Goal: Transaction & Acquisition: Purchase product/service

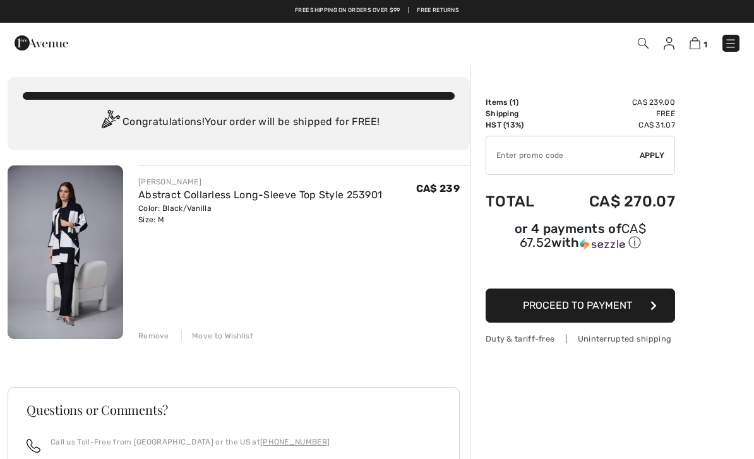
click at [593, 305] on span "Proceed to Payment" at bounding box center [577, 305] width 109 height 12
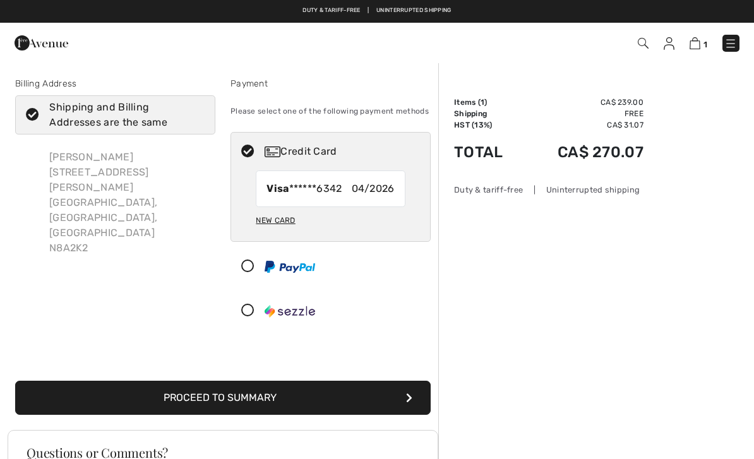
click at [264, 400] on button "Proceed to Summary" at bounding box center [222, 398] width 415 height 34
click at [277, 395] on button "Proceed to Summary" at bounding box center [222, 398] width 415 height 34
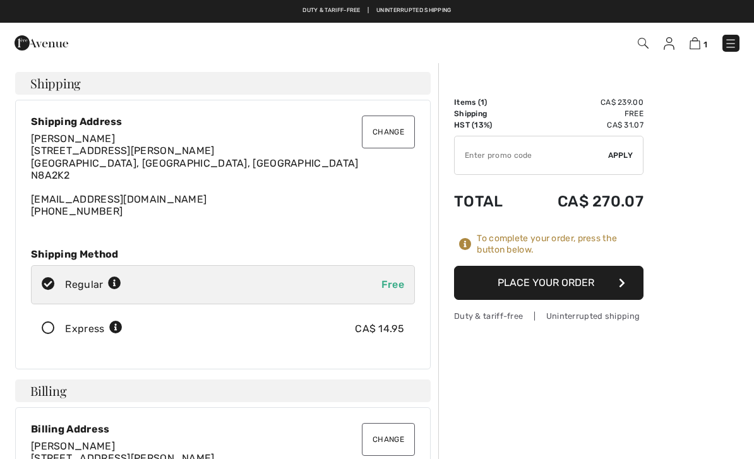
click at [561, 279] on button "Place Your Order" at bounding box center [548, 283] width 189 height 34
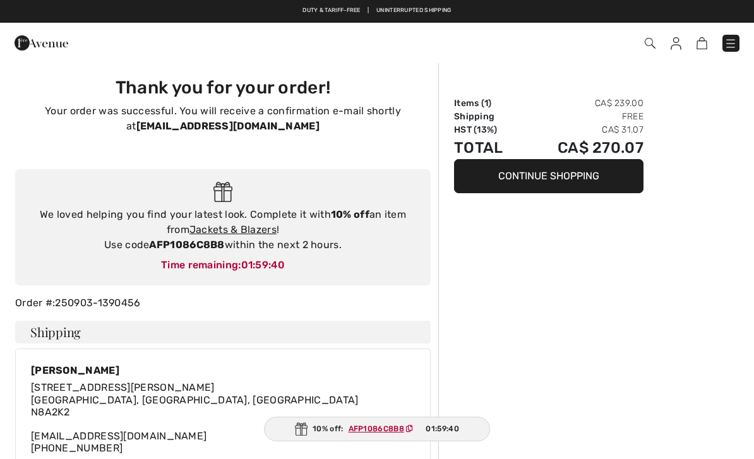
checkbox input "true"
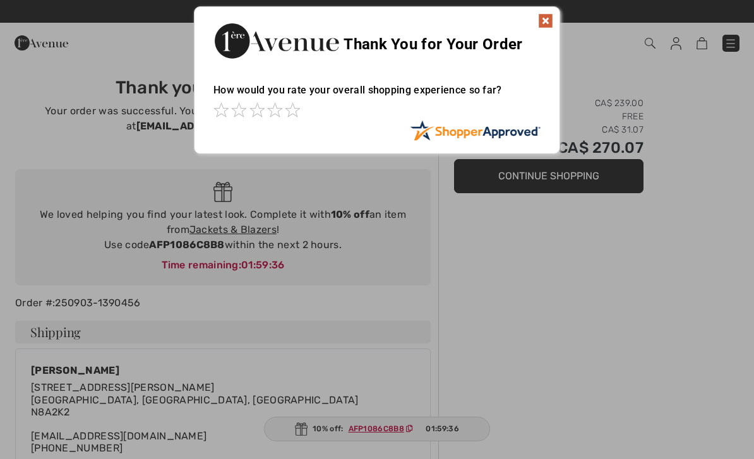
click at [546, 21] on img at bounding box center [545, 20] width 15 height 15
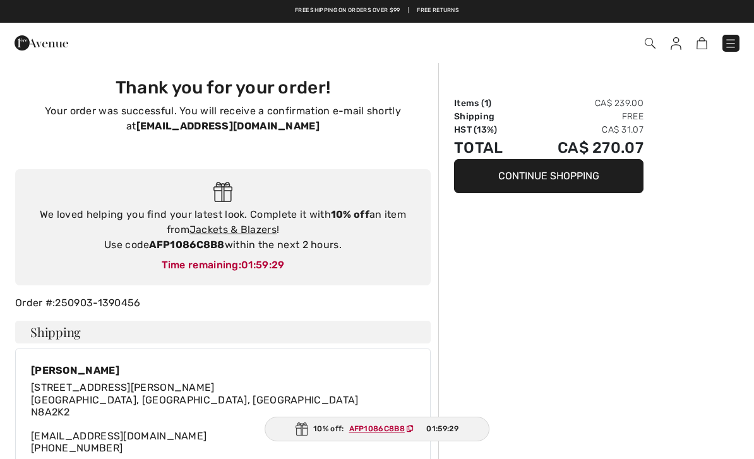
click at [649, 45] on img at bounding box center [650, 43] width 11 height 11
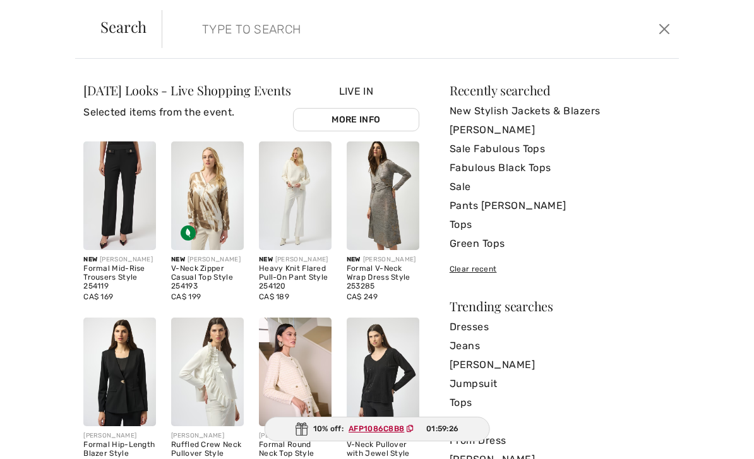
click at [511, 135] on link "[PERSON_NAME]" at bounding box center [560, 130] width 221 height 19
click at [547, 109] on link "New Stylish Jackets & Blazers" at bounding box center [560, 111] width 221 height 19
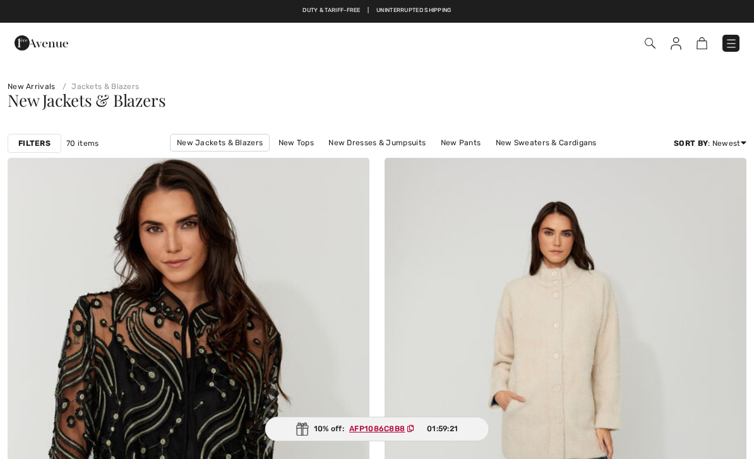
checkbox input "true"
click at [170, 148] on link "New Jackets & Blazers" at bounding box center [220, 143] width 100 height 18
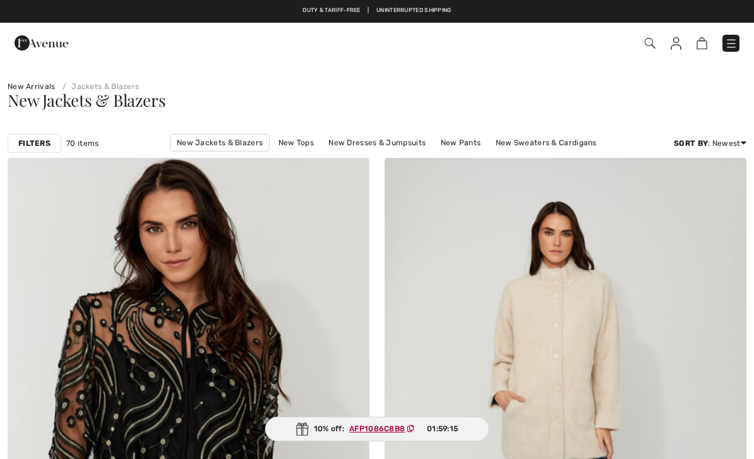
checkbox input "true"
click at [45, 140] on strong "Filters" at bounding box center [34, 143] width 32 height 11
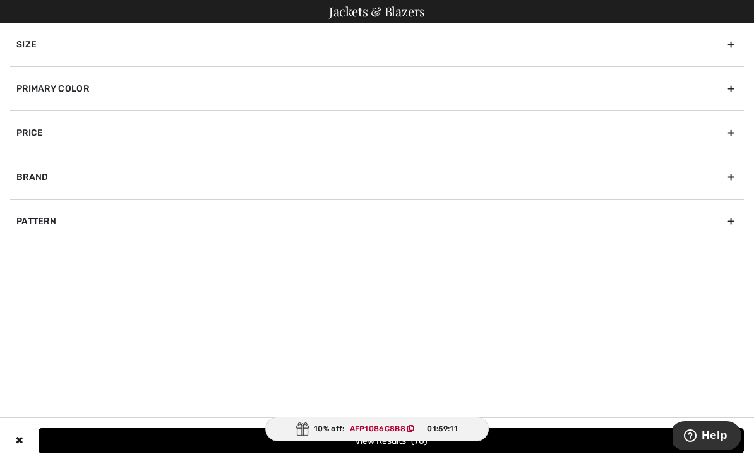
click at [75, 173] on div "Brand" at bounding box center [377, 177] width 734 height 44
click at [25, 206] on input"] "[PERSON_NAME]" at bounding box center [20, 204] width 9 height 9
checkbox input"] "true"
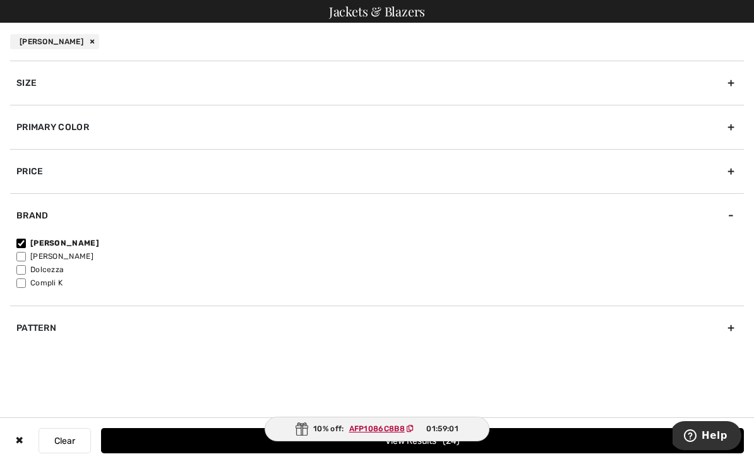
click at [22, 436] on div "✖" at bounding box center [19, 440] width 18 height 25
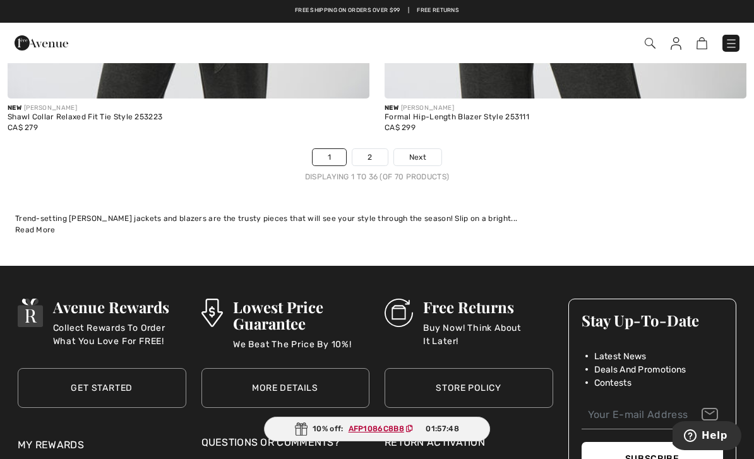
scroll to position [10995, 0]
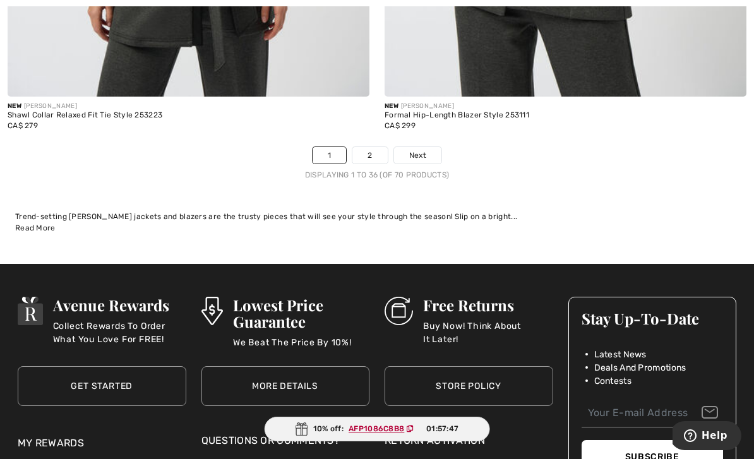
click at [371, 147] on link "2" at bounding box center [369, 155] width 35 height 16
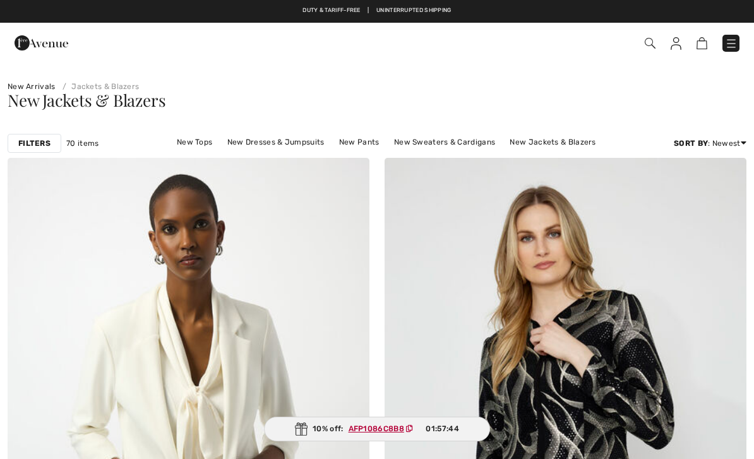
checkbox input "true"
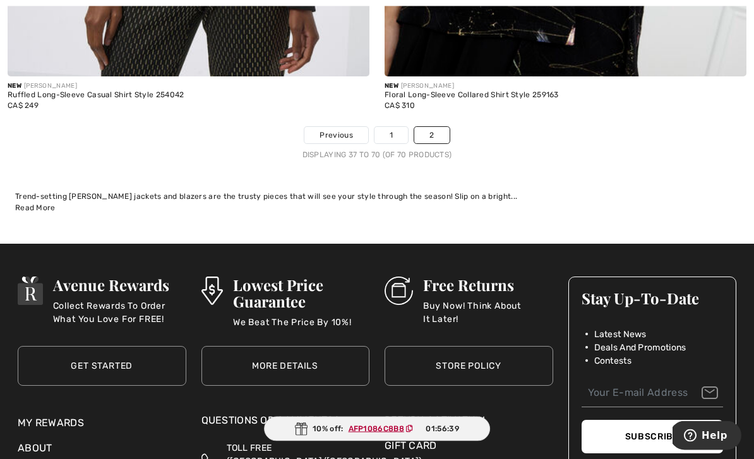
scroll to position [10477, 0]
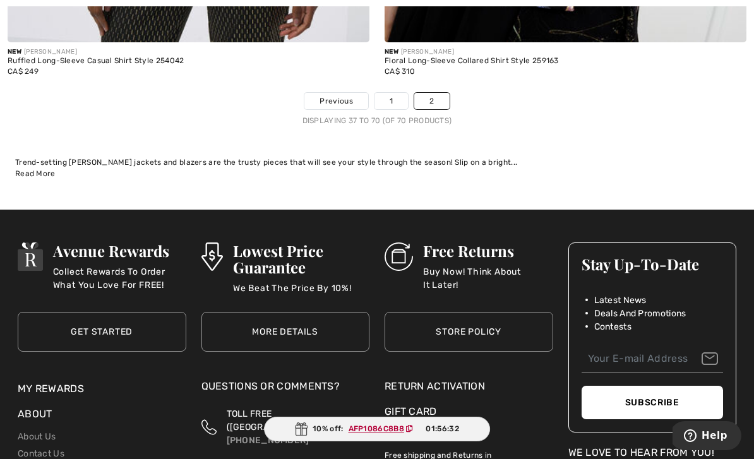
click at [434, 95] on link "2" at bounding box center [431, 101] width 35 height 16
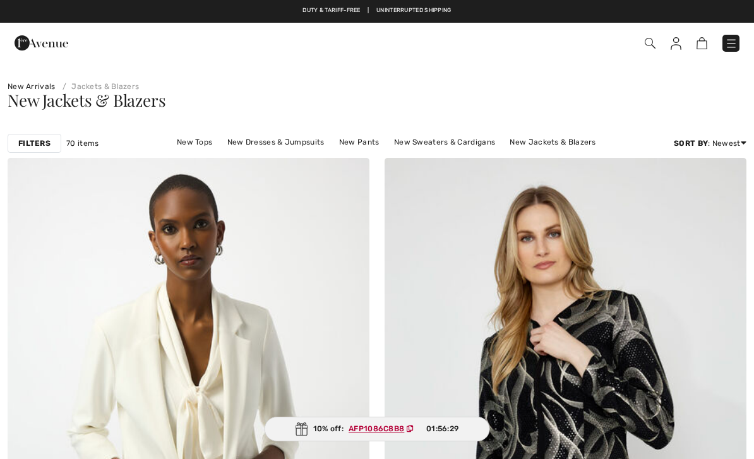
checkbox input "true"
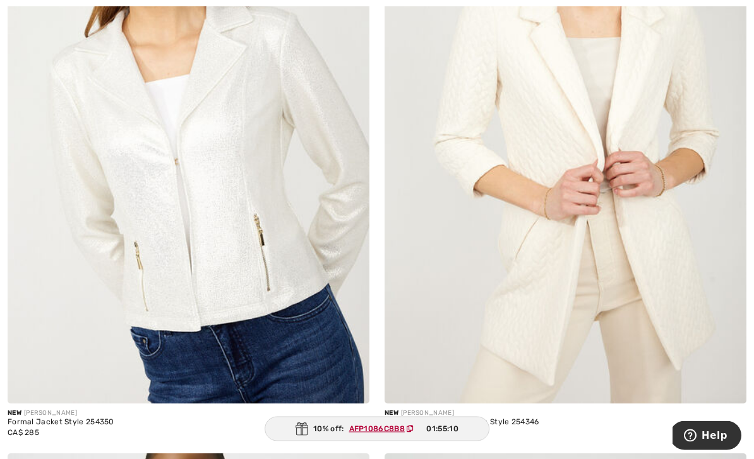
scroll to position [8910, 0]
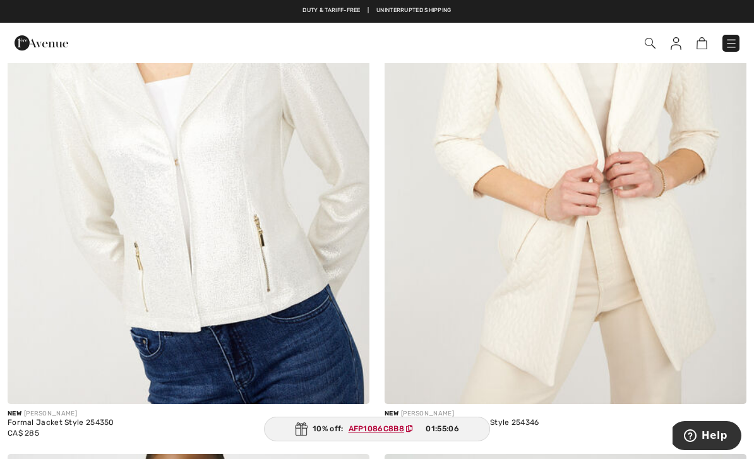
click at [421, 419] on div "Collared Hip-Length Blouse Style 254346" at bounding box center [566, 423] width 362 height 9
click at [607, 235] on img at bounding box center [566, 132] width 362 height 543
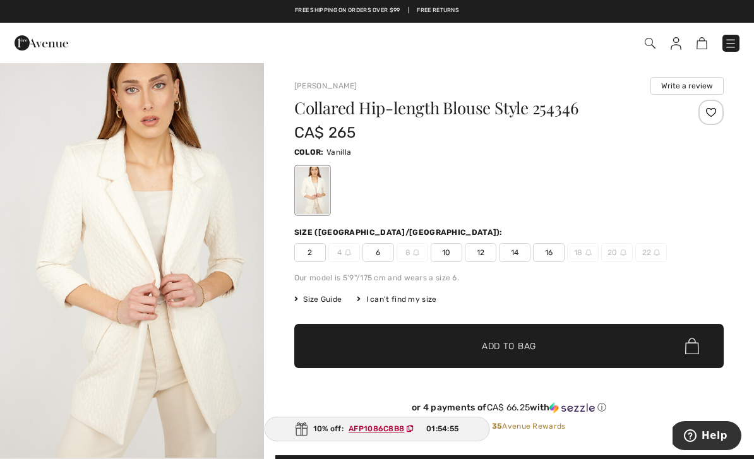
click at [328, 304] on span "Size Guide" at bounding box center [317, 299] width 47 height 11
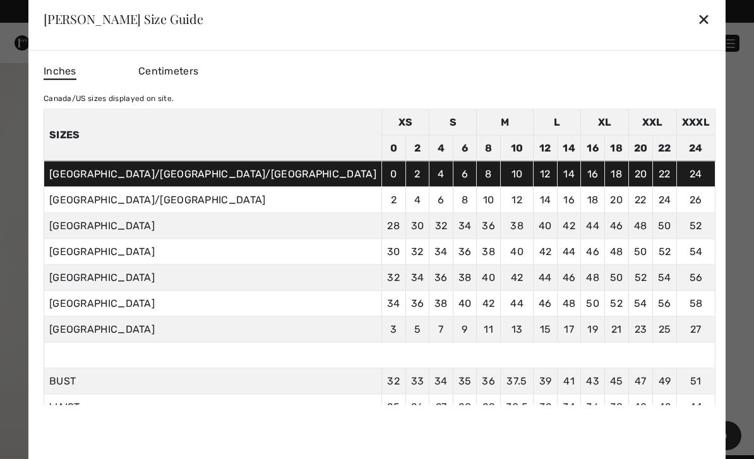
click at [613, 18] on div "[PERSON_NAME] Size Guide ✕" at bounding box center [376, 18] width 697 height 63
click at [697, 24] on div "✕" at bounding box center [703, 19] width 13 height 27
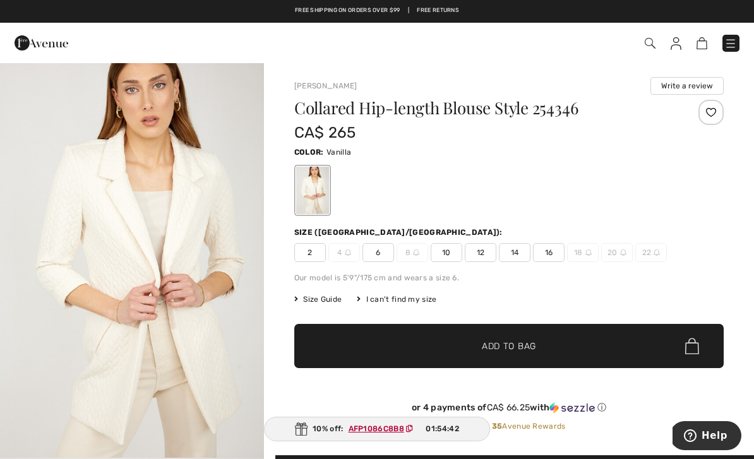
click at [193, 254] on img "1 / 4" at bounding box center [132, 260] width 264 height 396
